Goal: Register for event/course

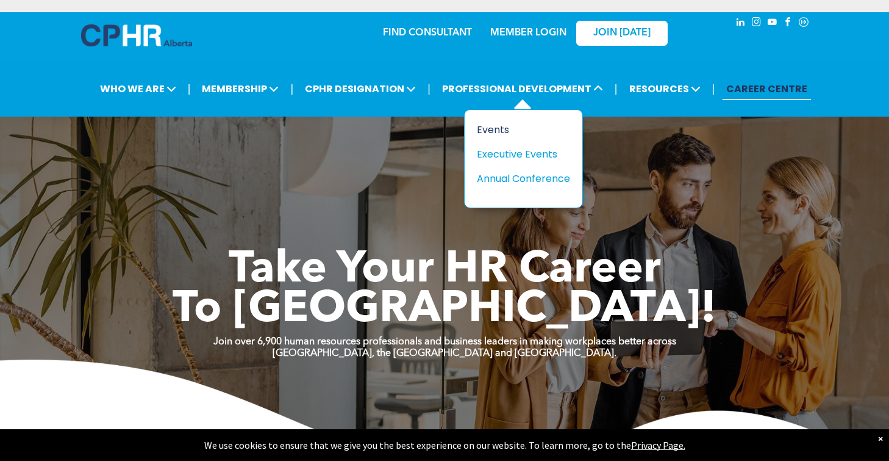
click at [499, 129] on div "Events" at bounding box center [519, 129] width 84 height 15
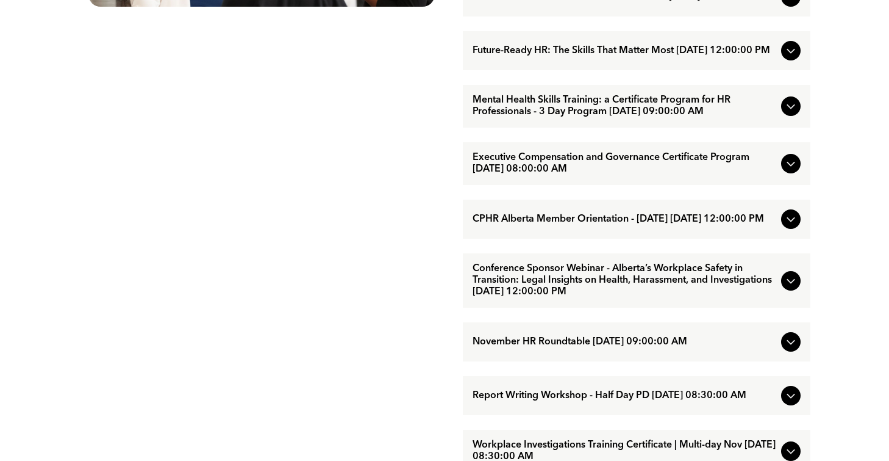
scroll to position [862, 0]
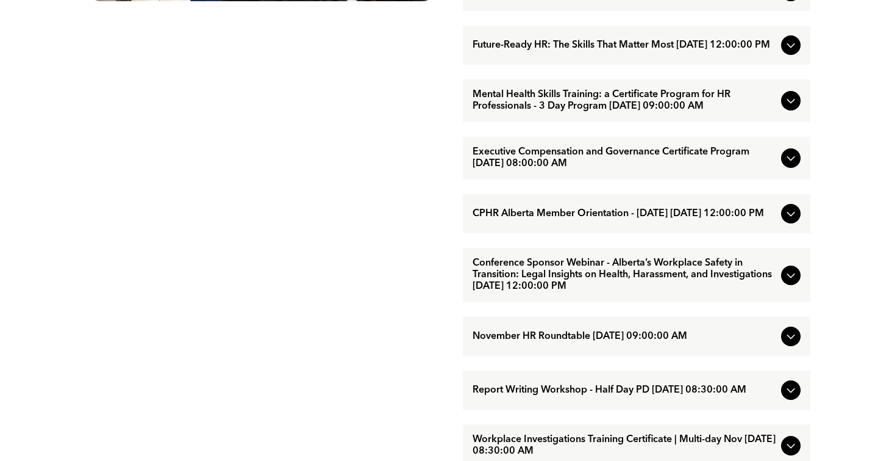
click at [796, 52] on icon at bounding box center [791, 45] width 15 height 15
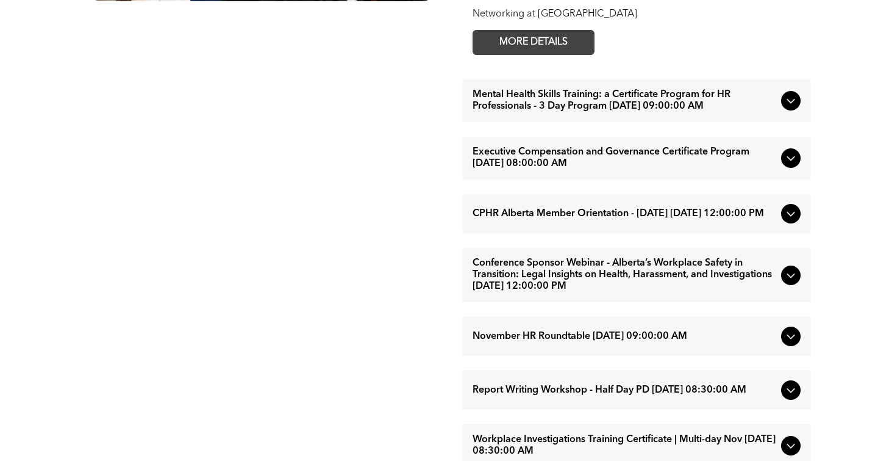
click at [525, 54] on span "MORE DETAILS" at bounding box center [534, 42] width 96 height 24
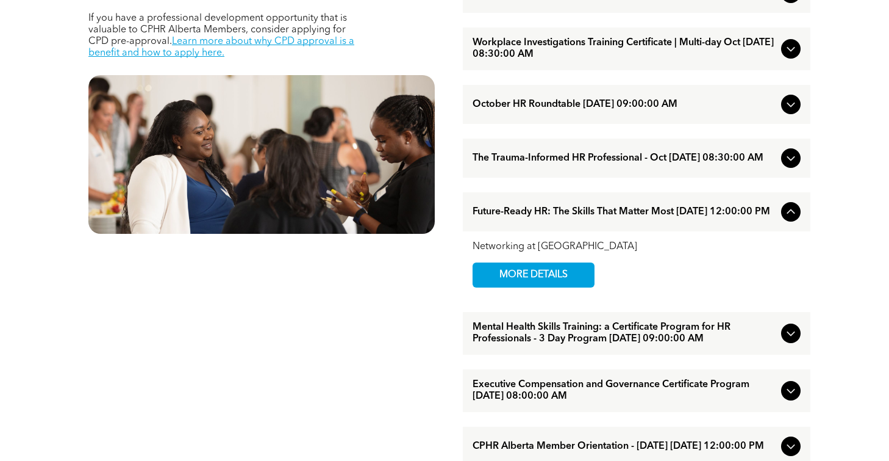
scroll to position [622, 0]
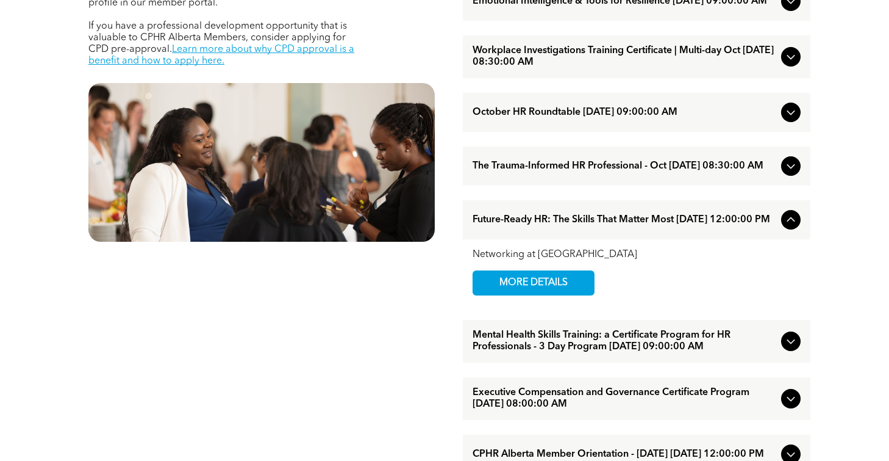
click at [622, 172] on span "The Trauma-Informed HR Professional - Oct [DATE] 08:30:00 AM" at bounding box center [625, 166] width 304 height 12
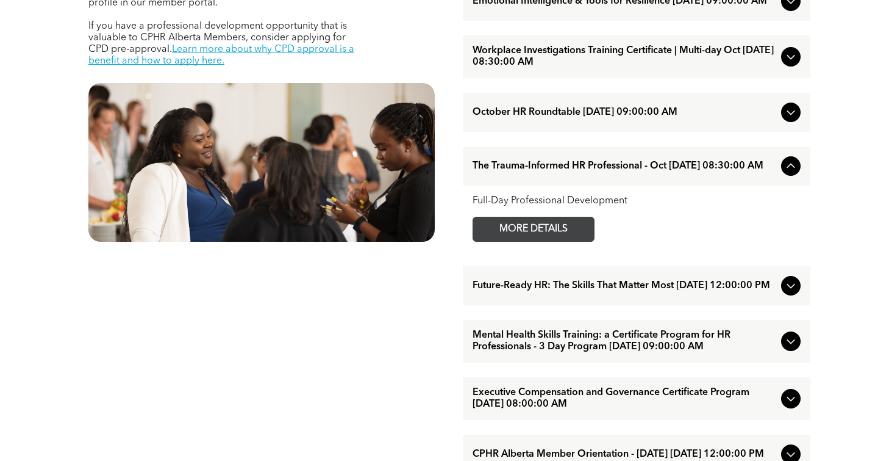
click at [550, 241] on span "MORE DETAILS" at bounding box center [534, 229] width 96 height 24
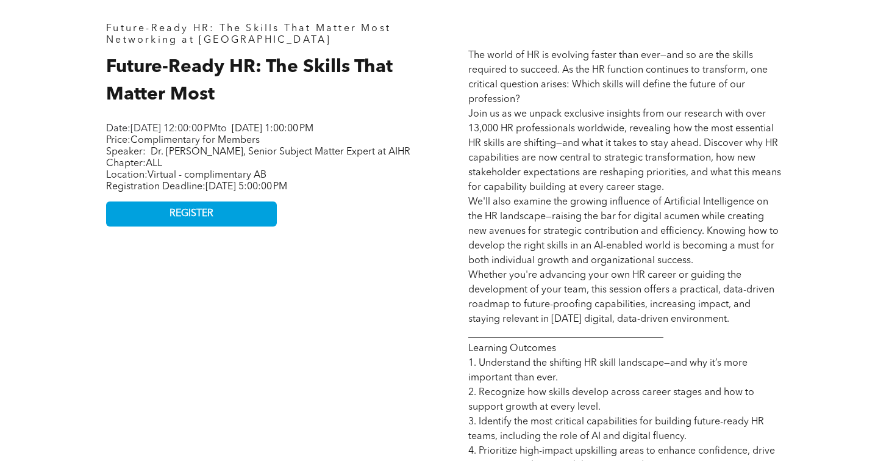
scroll to position [561, 0]
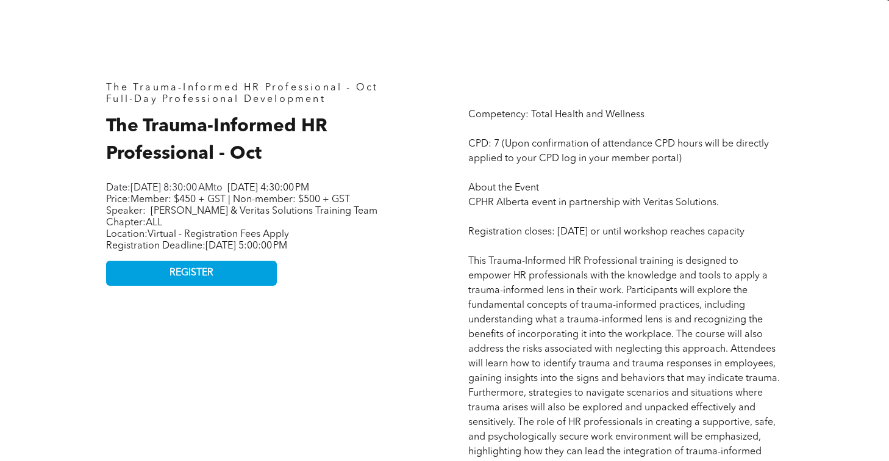
scroll to position [456, 0]
